Goal: Information Seeking & Learning: Find specific fact

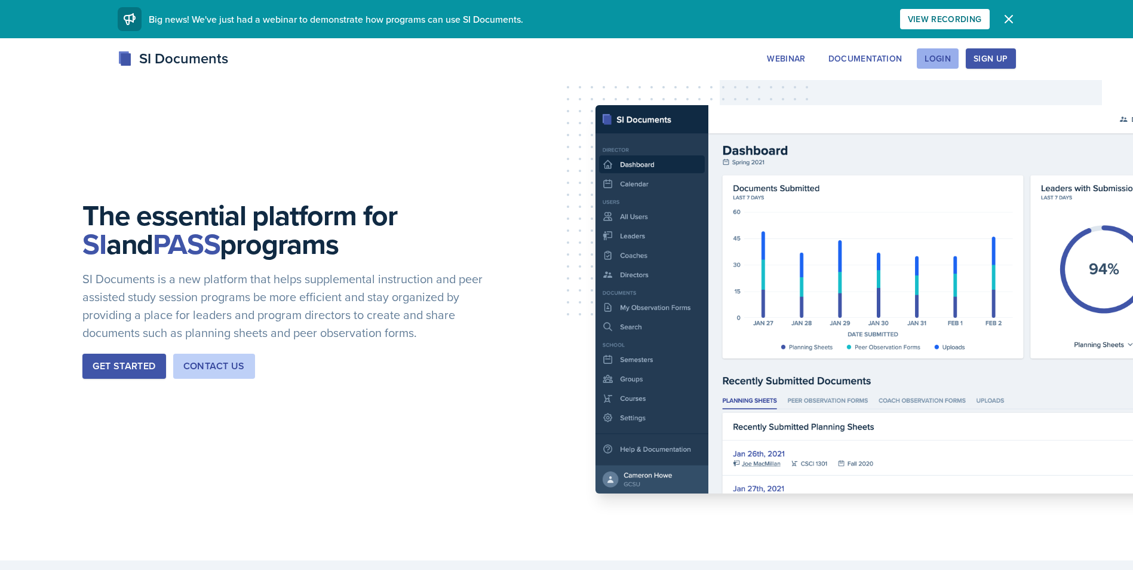
click at [927, 56] on div "Login" at bounding box center [938, 59] width 26 height 10
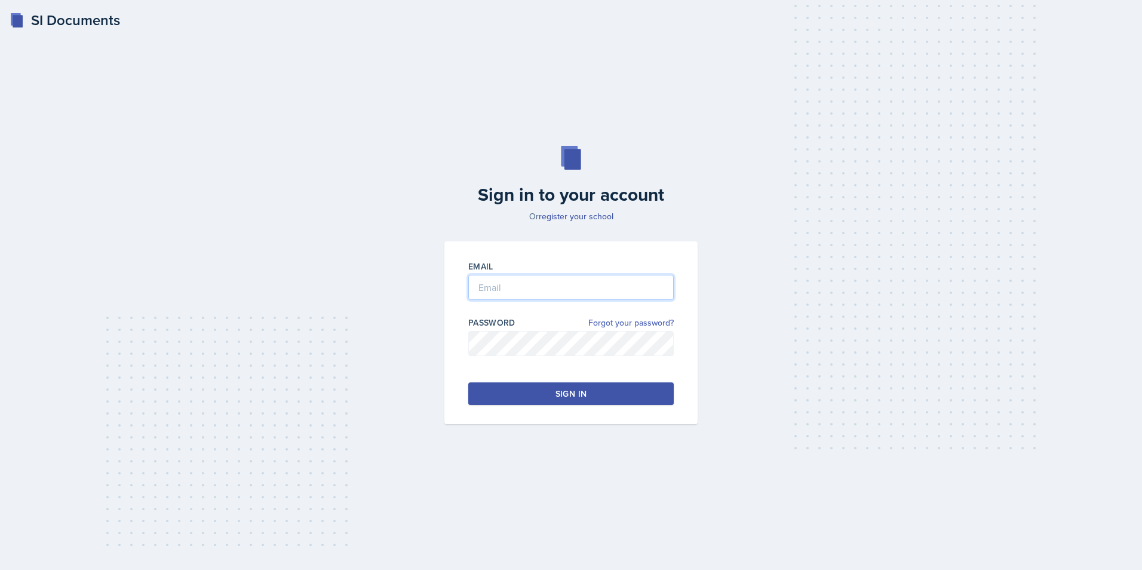
type input "[PERSON_NAME][EMAIL_ADDRESS][PERSON_NAME][DOMAIN_NAME]"
click at [542, 391] on button "Sign in" at bounding box center [571, 393] width 206 height 23
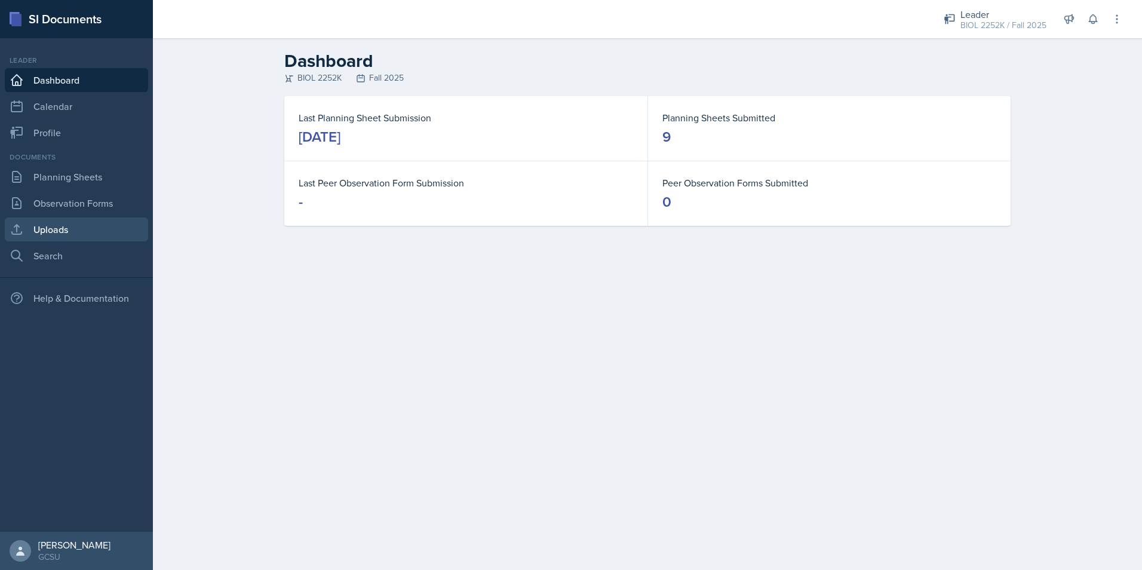
click at [60, 237] on link "Uploads" at bounding box center [76, 229] width 143 height 24
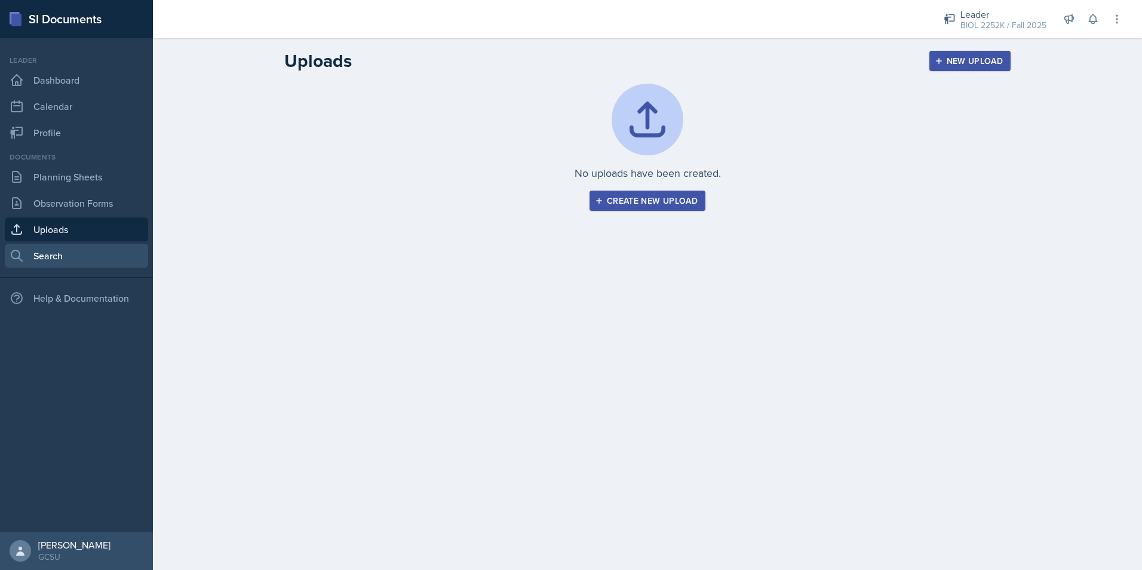
click at [54, 258] on link "Search" at bounding box center [76, 256] width 143 height 24
select select "all"
select select "1"
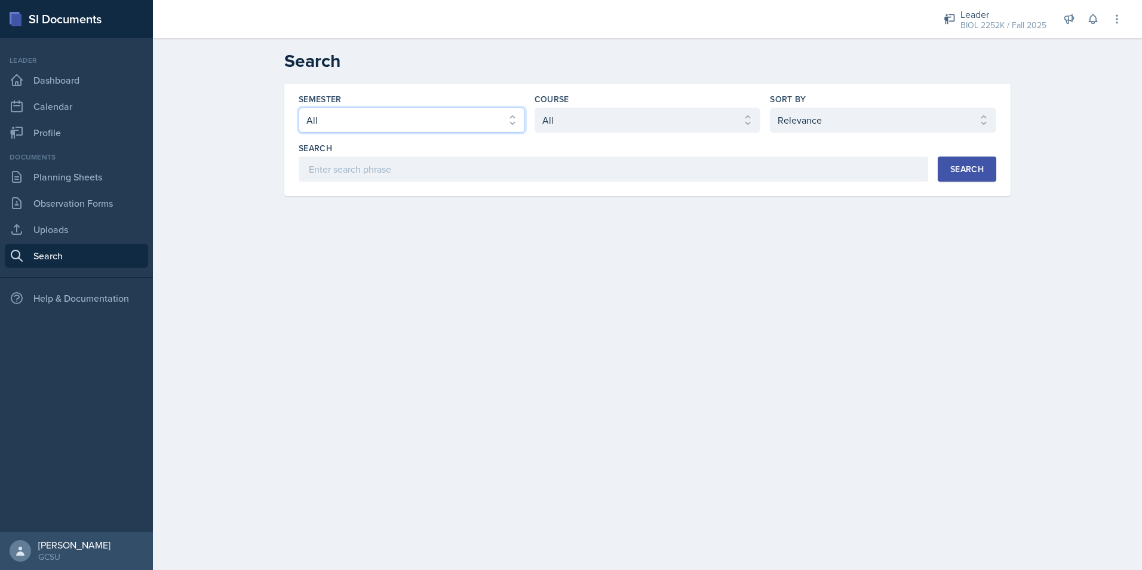
click at [369, 114] on select "Select semester All Fall 2025 Spring 2025 Fall 2024 Spring 2024 Fall 2023 Sprin…" at bounding box center [412, 120] width 226 height 25
select select "838c426c-7ba8-4b05-94c8-22f19dd4c5cc"
click at [299, 108] on select "Select semester All Fall 2025 Spring 2025 Fall 2024 Spring 2024 Fall 2023 Sprin…" at bounding box center [412, 120] width 226 height 25
drag, startPoint x: 559, startPoint y: 122, endPoint x: 562, endPoint y: 130, distance: 8.3
click at [559, 122] on select "Select course All ACCT 3101 ACCT 3102 ASTR 1000 BIOL 1100 BIOL 1107 BIOL 1108 B…" at bounding box center [648, 120] width 226 height 25
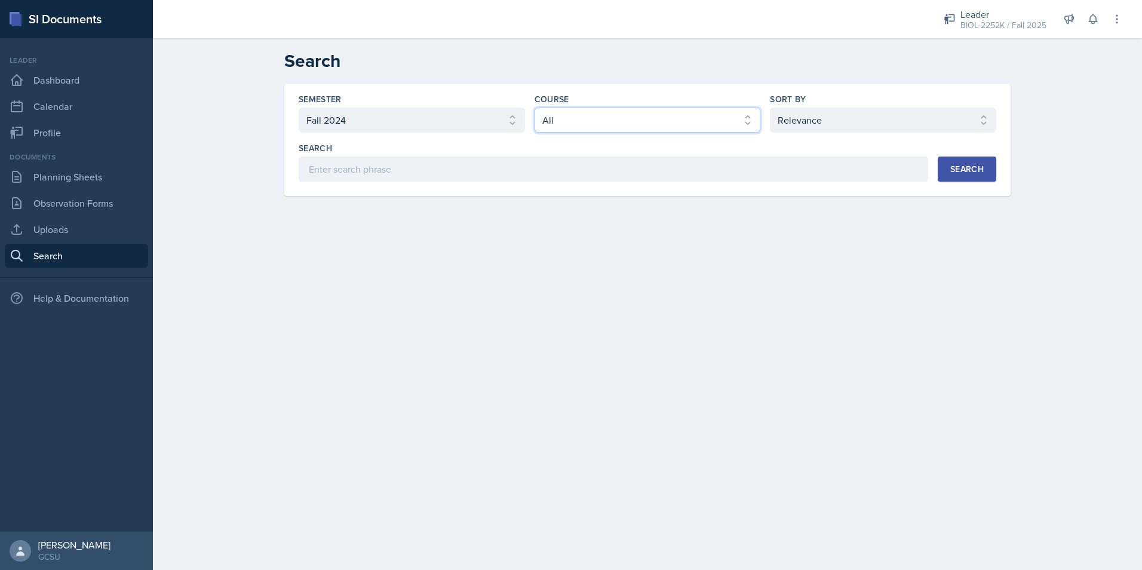
select select "06a42934-aea8-4ddc-96e0-9f3b6242b8f8"
click at [535, 108] on select "Select course All ACCT 3101 ACCT 3102 ASTR 1000 BIOL 1100 BIOL 1107 BIOL 1108 B…" at bounding box center [648, 120] width 226 height 25
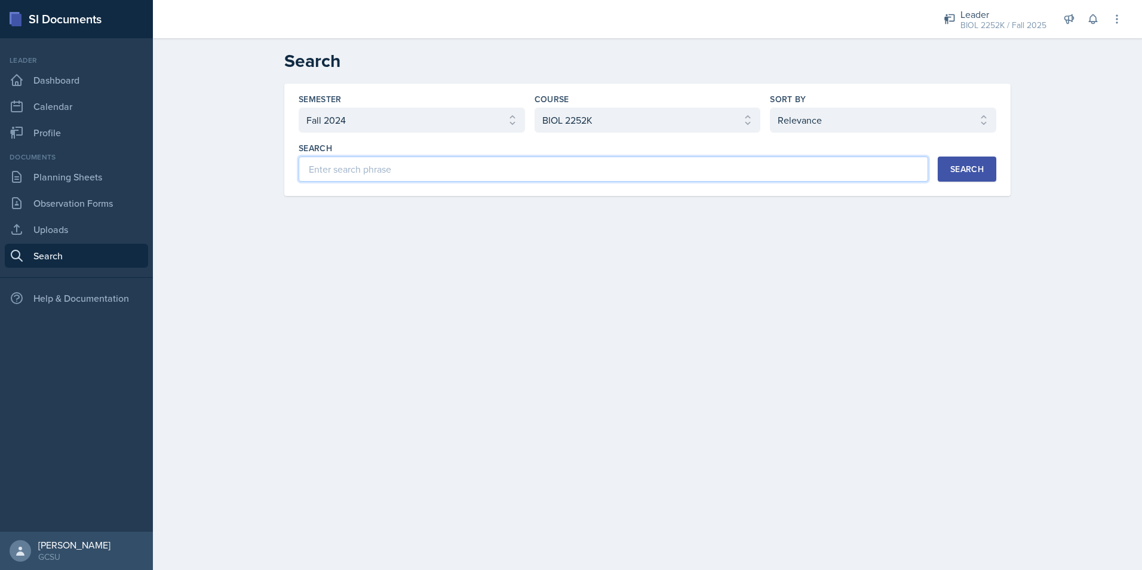
click at [461, 180] on input at bounding box center [614, 169] width 630 height 25
click at [973, 164] on div "Search" at bounding box center [967, 169] width 33 height 10
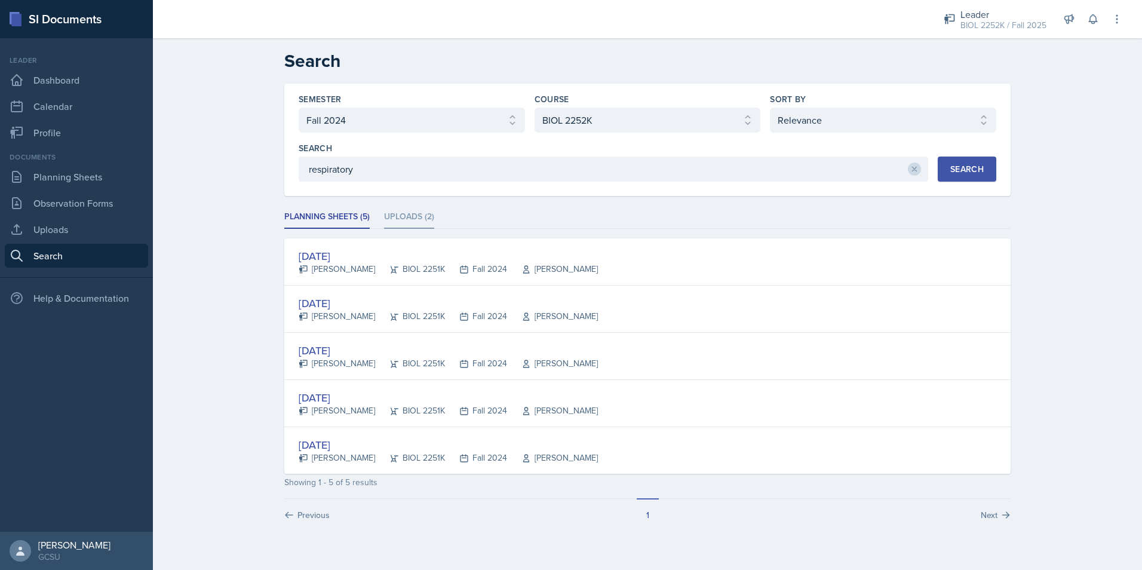
click at [400, 220] on li "Uploads (2)" at bounding box center [409, 217] width 50 height 23
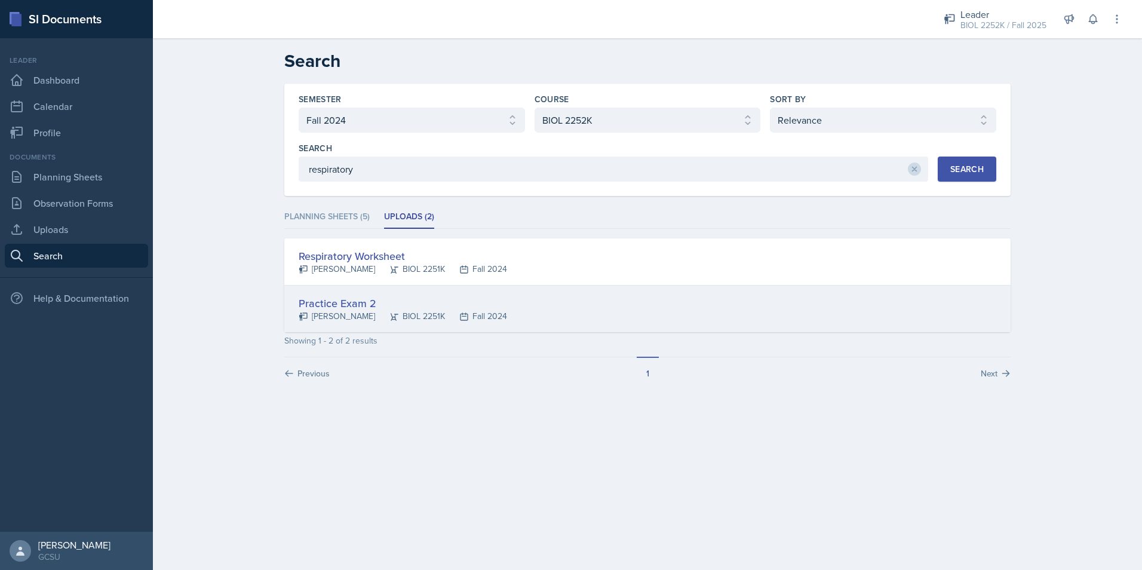
click at [353, 305] on div "Practice Exam 2" at bounding box center [403, 303] width 209 height 16
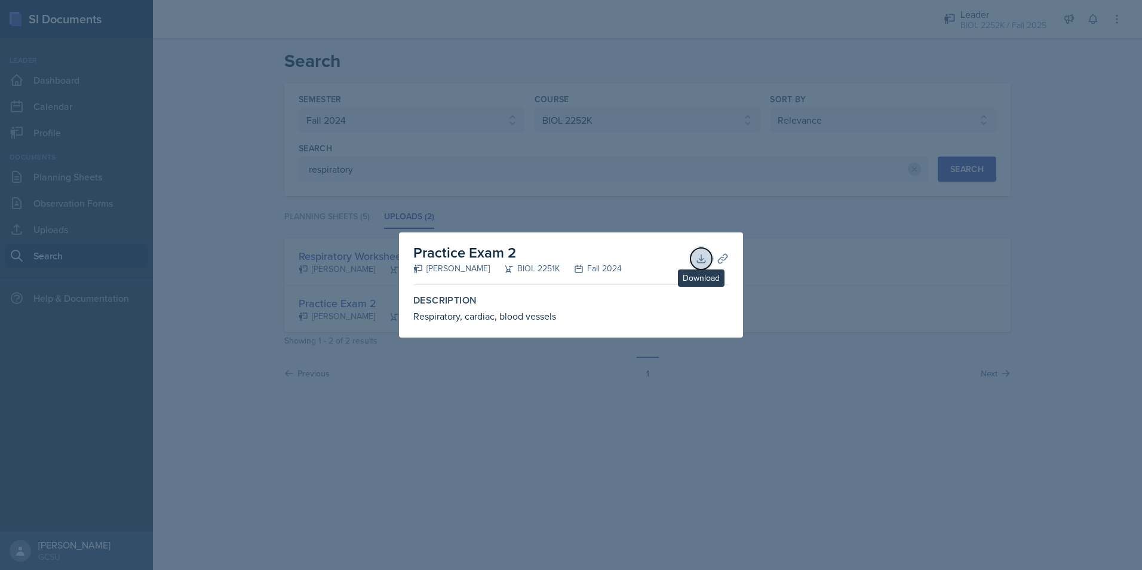
click at [704, 256] on icon at bounding box center [701, 259] width 12 height 12
click at [608, 206] on div at bounding box center [571, 285] width 1142 height 570
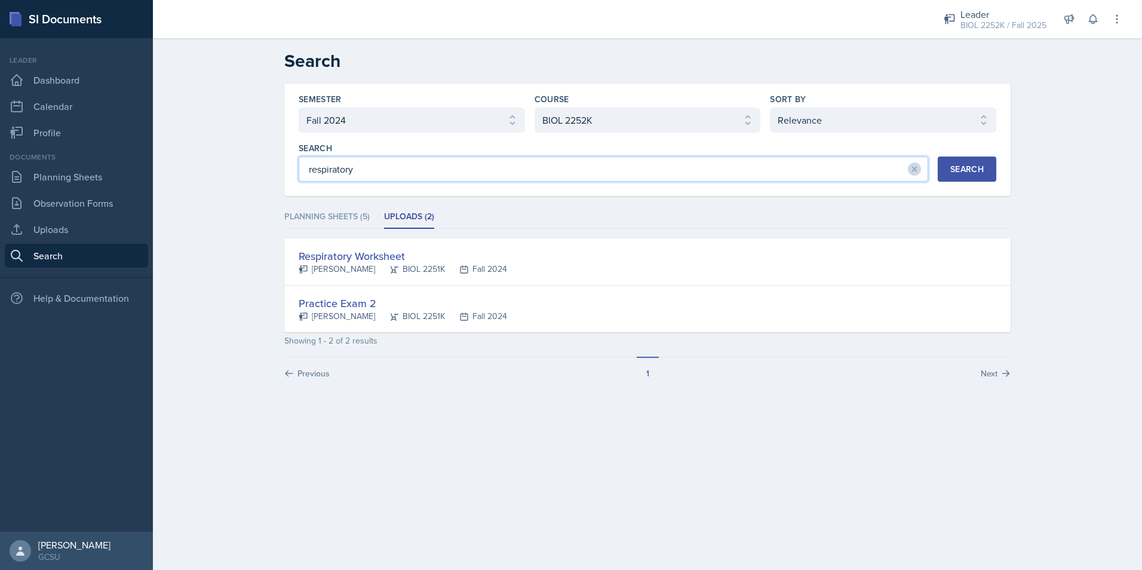
click at [383, 176] on input "respiratory" at bounding box center [614, 169] width 630 height 25
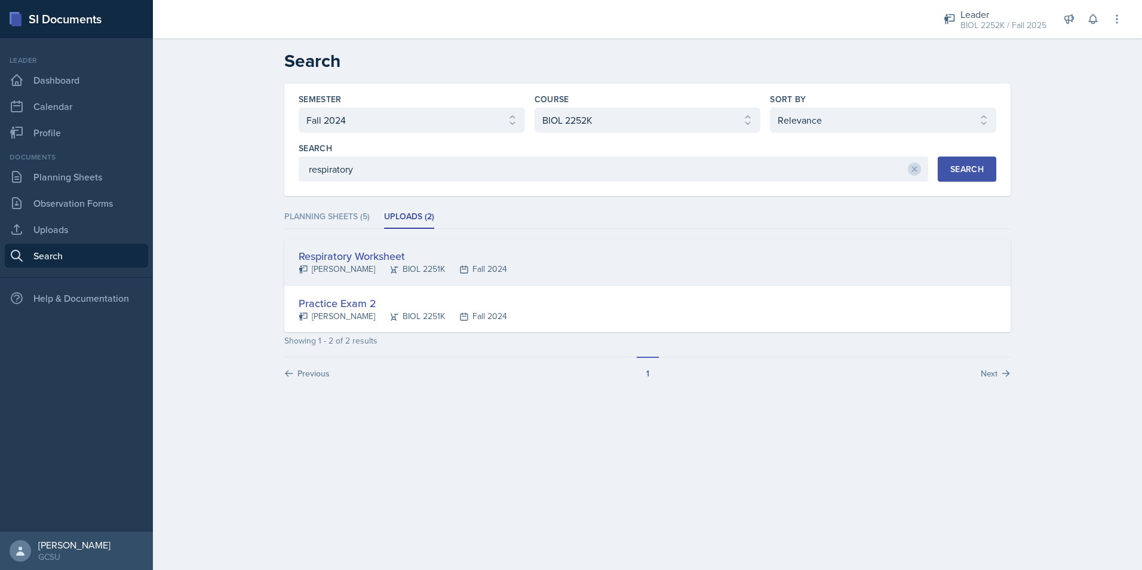
click at [392, 266] on div "BIOL 2251K" at bounding box center [410, 269] width 70 height 13
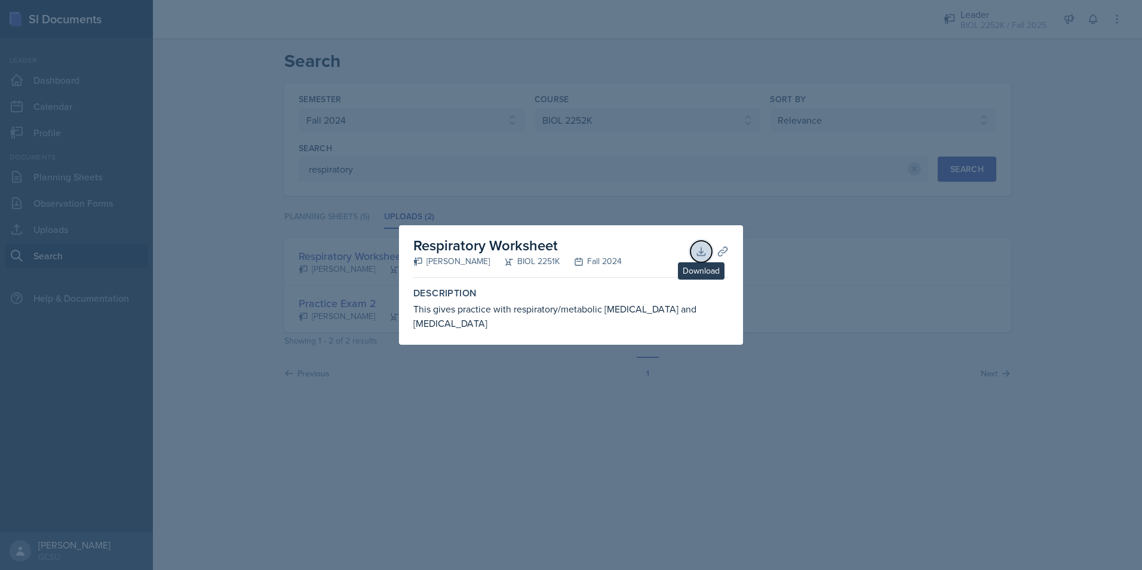
click at [707, 258] on icon at bounding box center [701, 252] width 12 height 12
click at [719, 214] on div at bounding box center [571, 285] width 1142 height 570
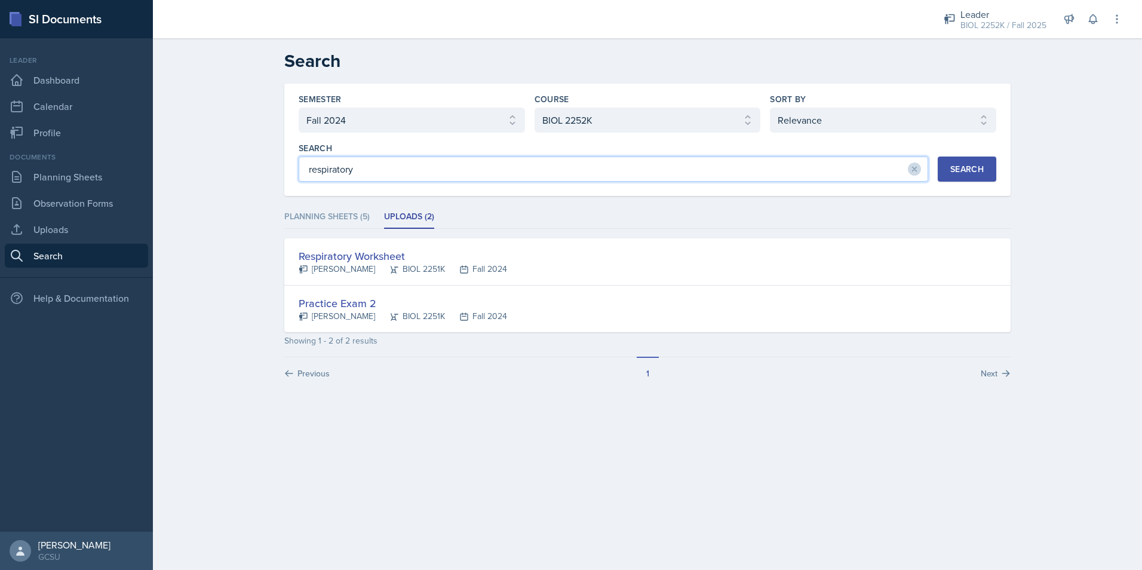
click at [358, 167] on input "respiratory" at bounding box center [614, 169] width 630 height 25
drag, startPoint x: 358, startPoint y: 167, endPoint x: 312, endPoint y: 168, distance: 46.6
click at [312, 168] on input "respiratory" at bounding box center [614, 169] width 630 height 25
type input "cardiac"
click at [982, 168] on div "Search" at bounding box center [967, 169] width 33 height 10
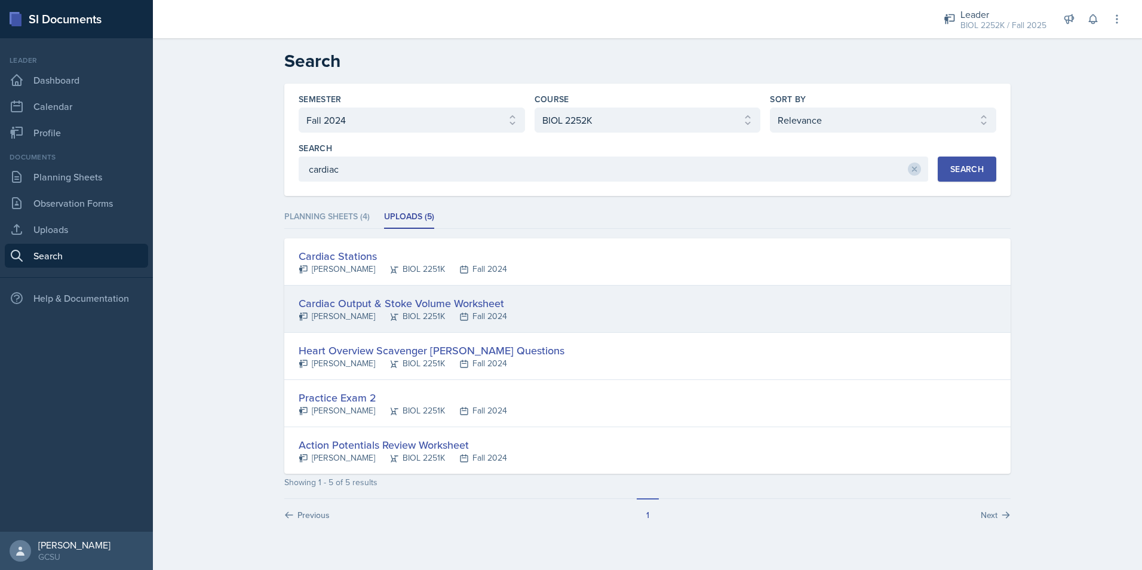
click at [346, 301] on div "Cardiac Output & Stoke Volume Worksheet" at bounding box center [403, 303] width 209 height 16
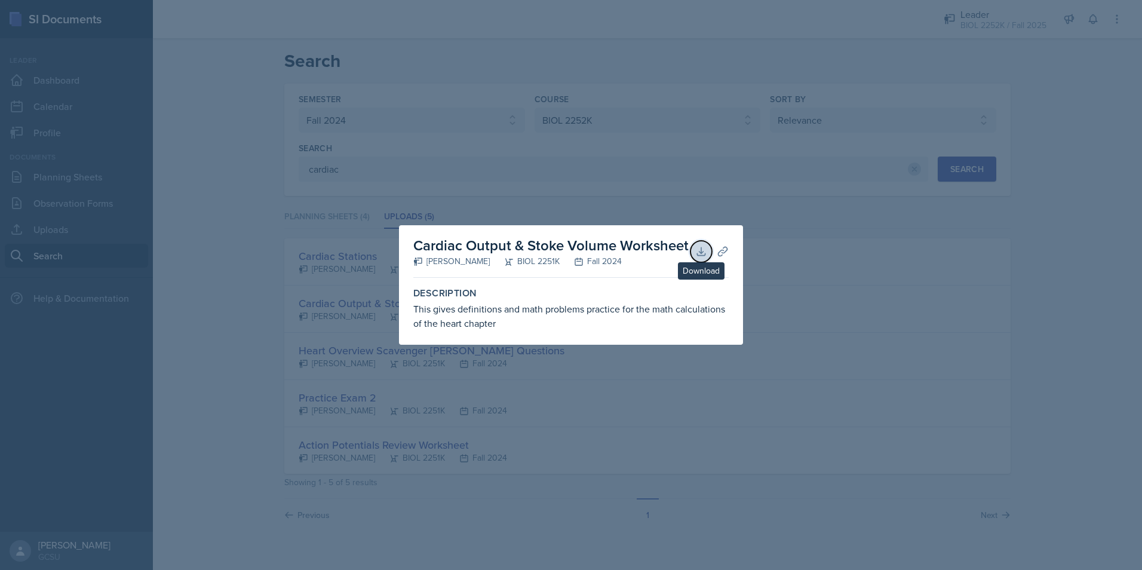
click at [706, 251] on icon at bounding box center [701, 252] width 12 height 12
